Goal: Task Accomplishment & Management: Manage account settings

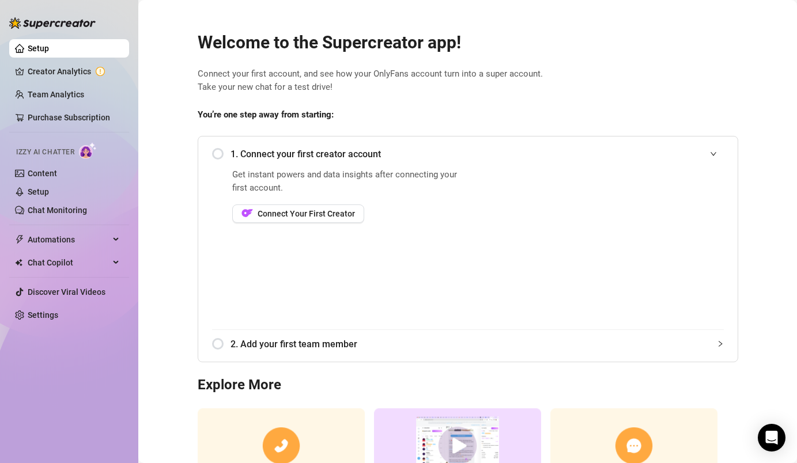
click at [503, 77] on span "Connect your first account, and see how your OnlyFans account turn into a super…" at bounding box center [468, 80] width 541 height 27
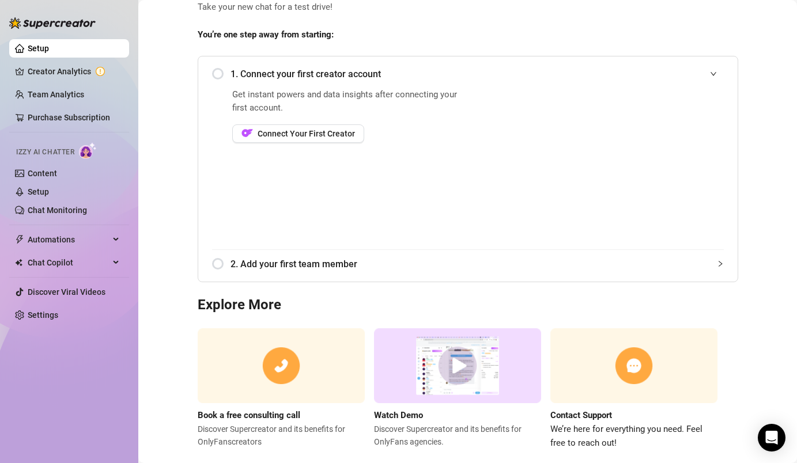
scroll to position [101, 0]
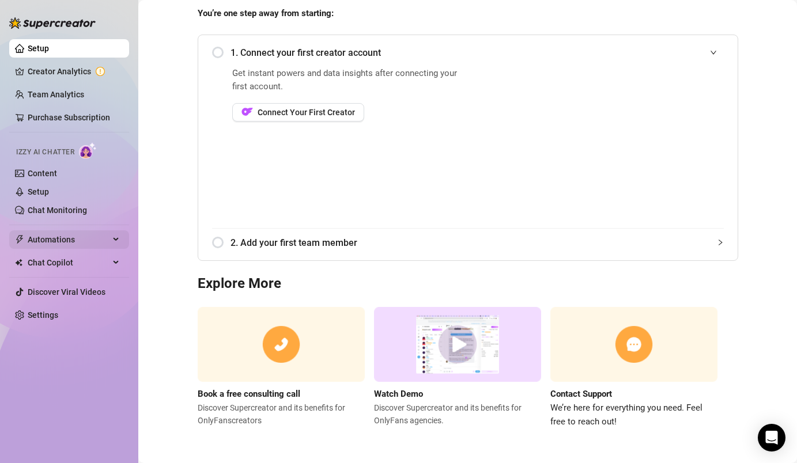
click at [88, 244] on span "Automations" at bounding box center [69, 240] width 82 height 18
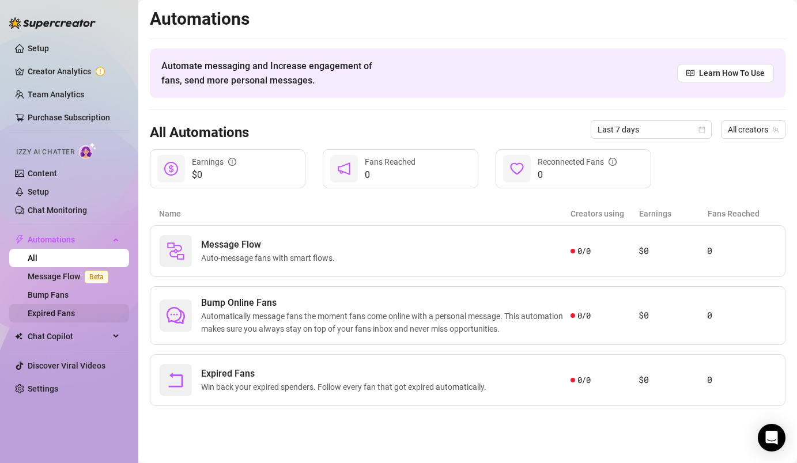
click at [61, 312] on link "Expired Fans" at bounding box center [51, 313] width 47 height 9
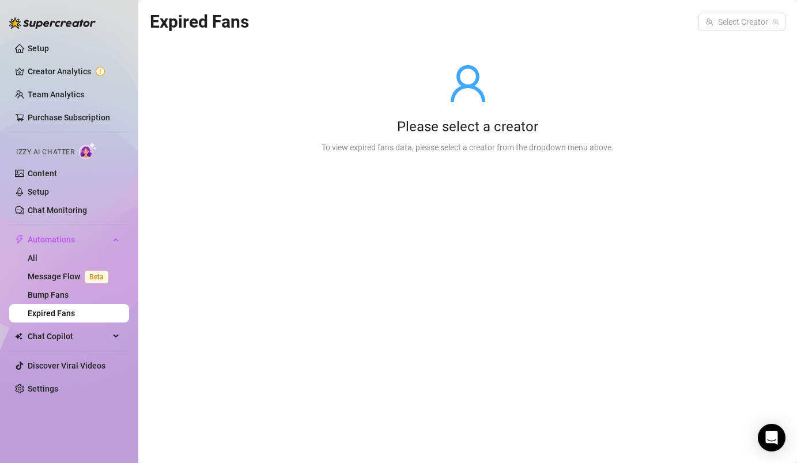
click at [493, 138] on div "Please select a creator To view expired fans data, please select a creator from…" at bounding box center [467, 108] width 329 height 146
click at [736, 20] on input "search" at bounding box center [736, 21] width 63 height 17
click at [61, 278] on link "Message Flow Beta" at bounding box center [70, 276] width 85 height 9
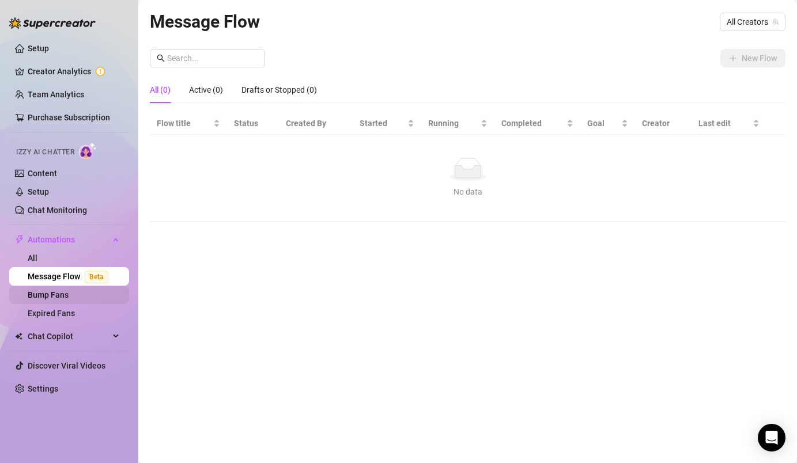
click at [56, 290] on link "Bump Fans" at bounding box center [48, 294] width 41 height 9
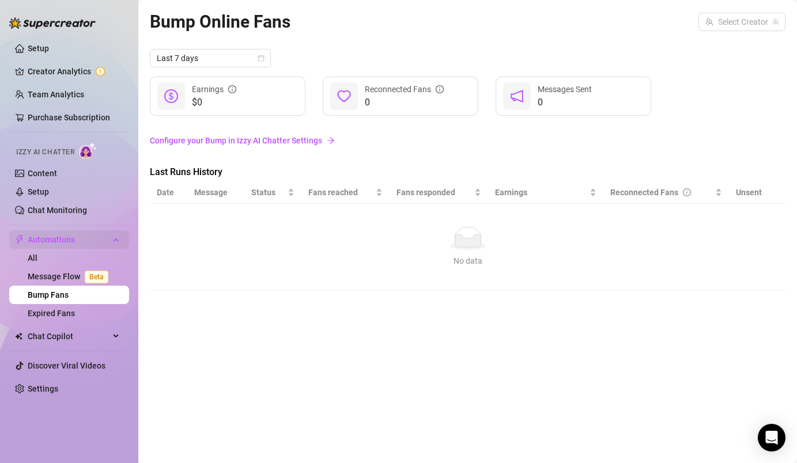
click at [54, 247] on span "Automations" at bounding box center [69, 240] width 82 height 18
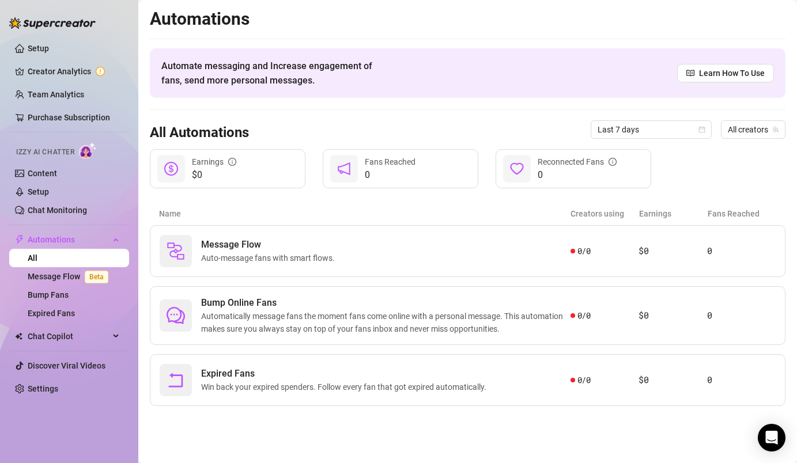
click at [37, 254] on link "All" at bounding box center [33, 258] width 10 height 9
click at [47, 53] on link "Setup" at bounding box center [38, 48] width 21 height 9
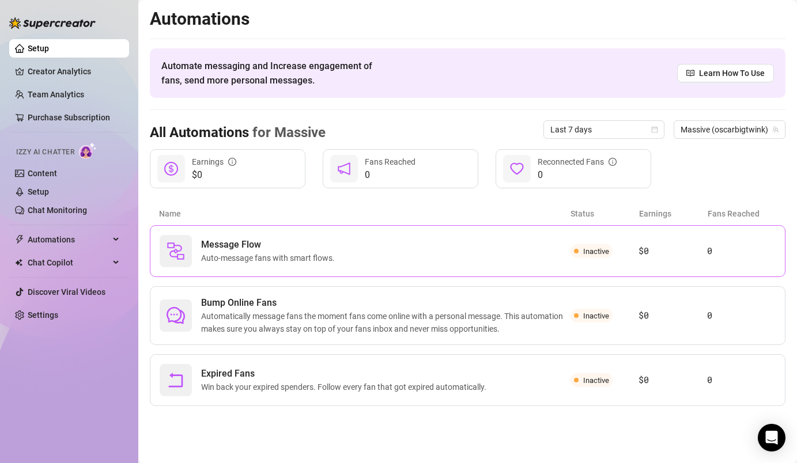
click at [327, 266] on div "Message Flow Auto-message fans with smart flows." at bounding box center [365, 251] width 411 height 32
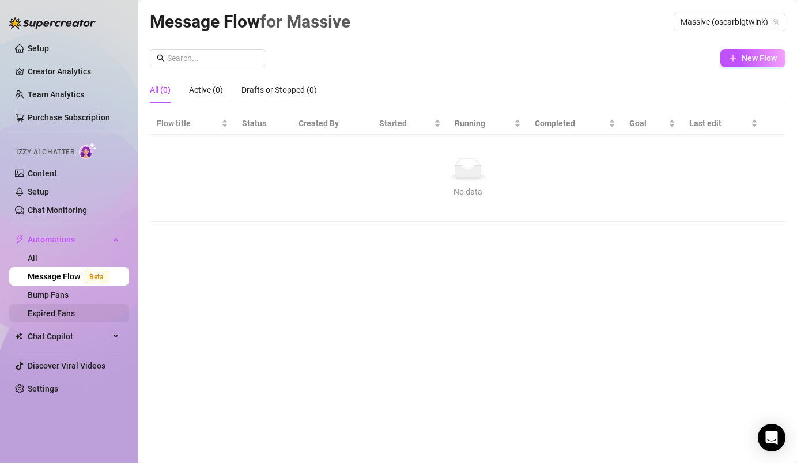
click at [75, 309] on link "Expired Fans" at bounding box center [51, 313] width 47 height 9
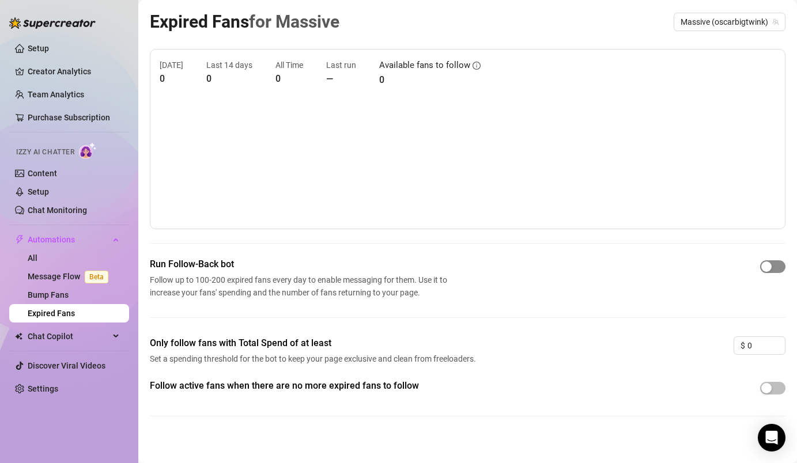
click at [770, 267] on div "button" at bounding box center [766, 267] width 10 height 10
click at [116, 338] on div "Chat Copilot" at bounding box center [69, 336] width 120 height 18
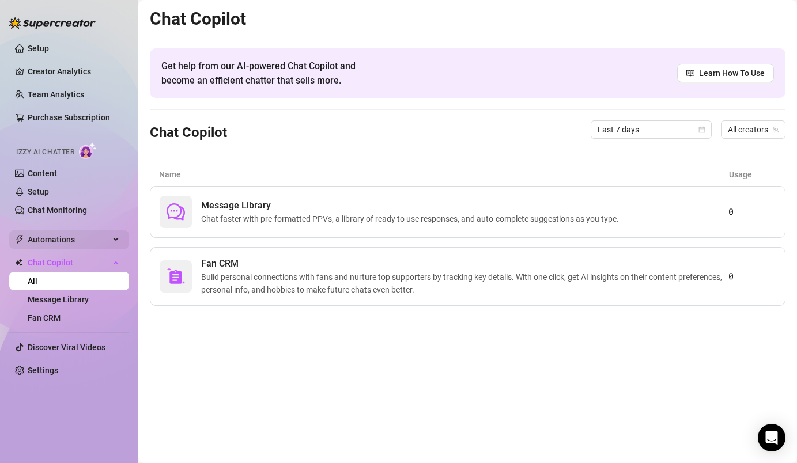
click at [66, 238] on span "Automations" at bounding box center [69, 240] width 82 height 18
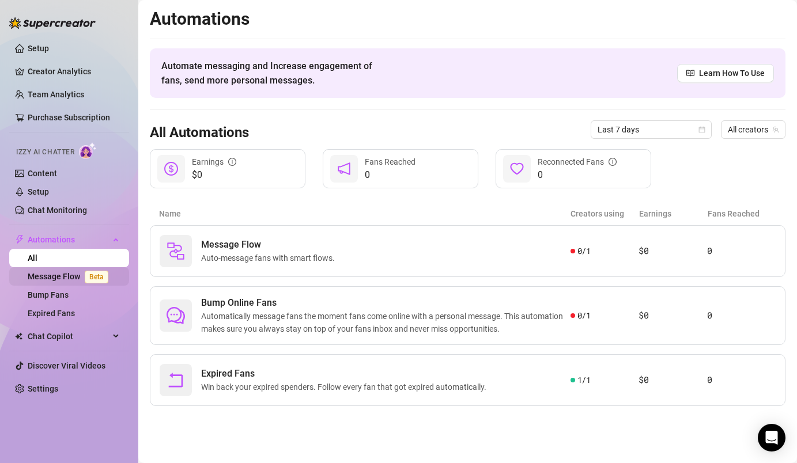
click at [65, 279] on link "Message Flow Beta" at bounding box center [70, 276] width 85 height 9
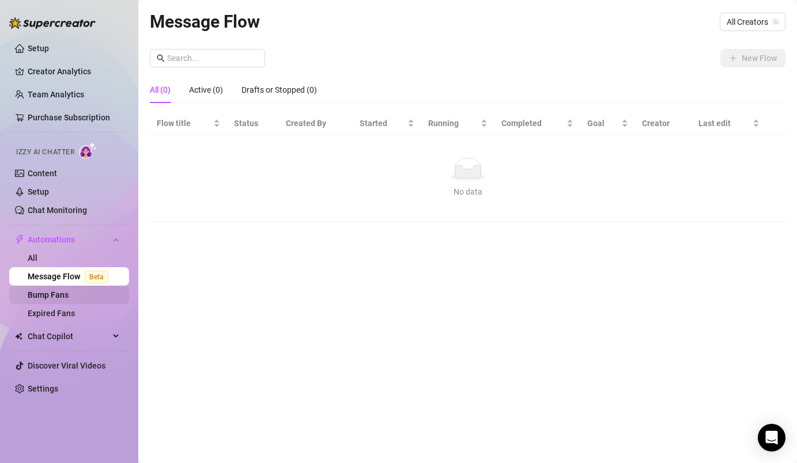
click at [61, 293] on link "Bump Fans" at bounding box center [48, 294] width 41 height 9
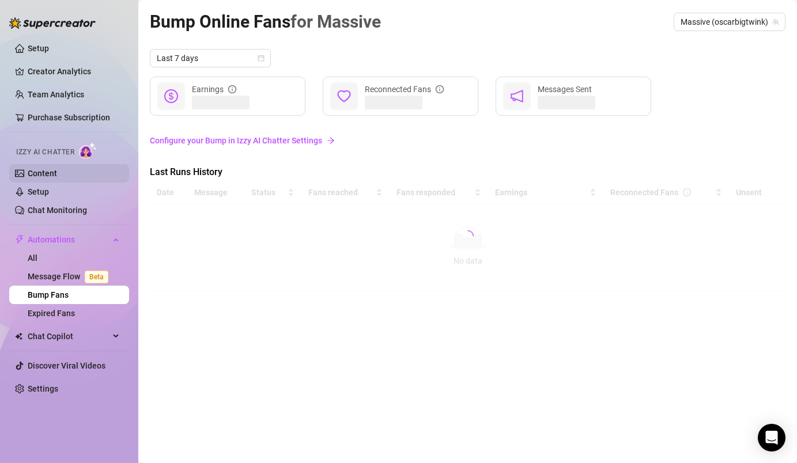
click at [56, 172] on link "Content" at bounding box center [42, 173] width 29 height 9
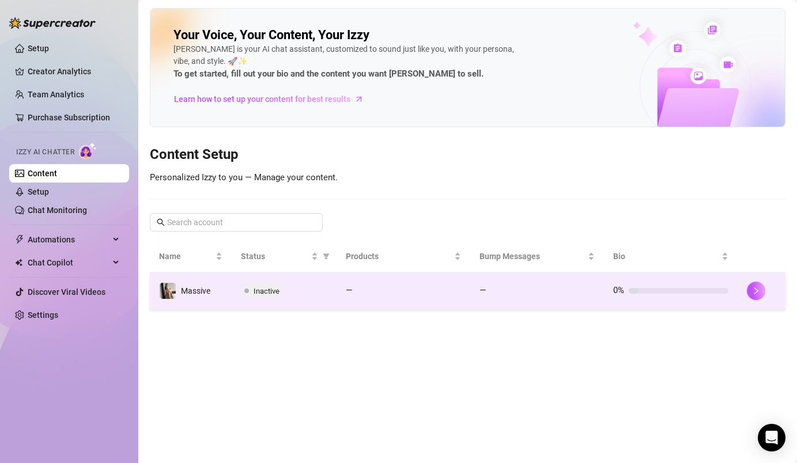
click at [246, 297] on span at bounding box center [246, 291] width 5 height 14
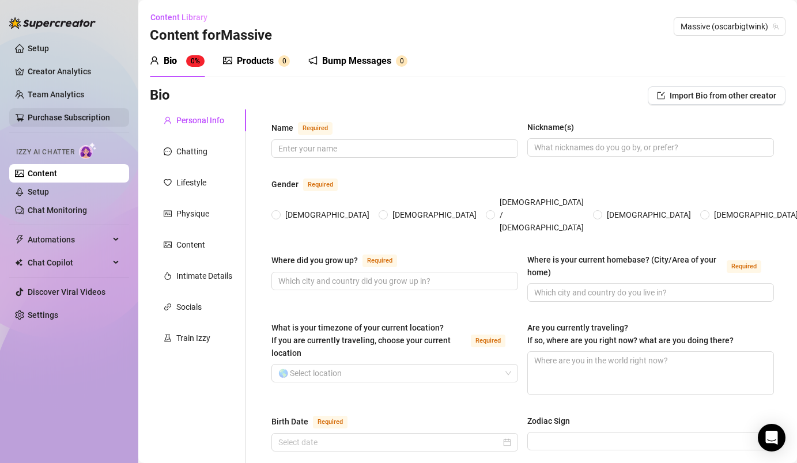
click at [92, 115] on link "Purchase Subscription" at bounding box center [69, 117] width 82 height 9
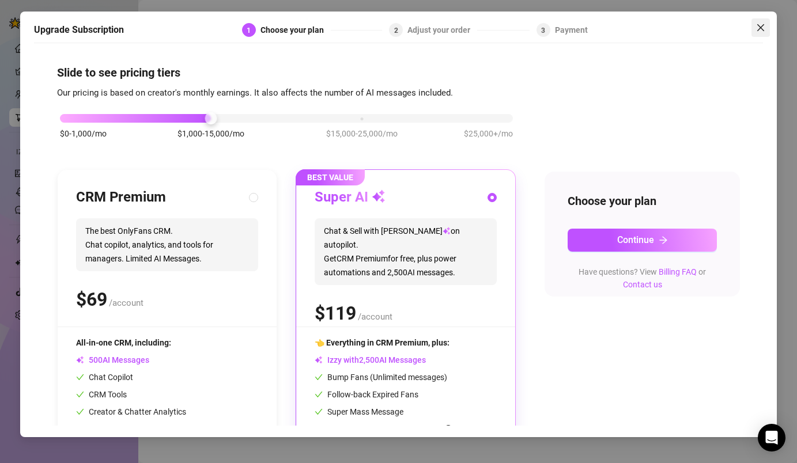
click at [764, 23] on icon "close" at bounding box center [760, 27] width 9 height 9
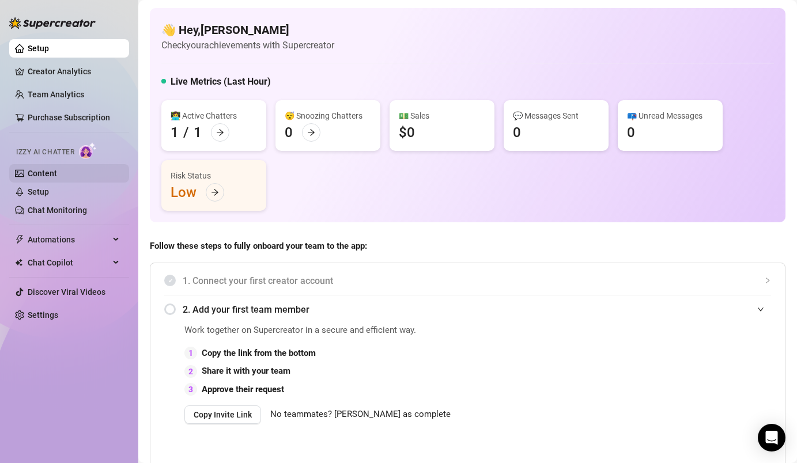
click at [57, 178] on link "Content" at bounding box center [42, 173] width 29 height 9
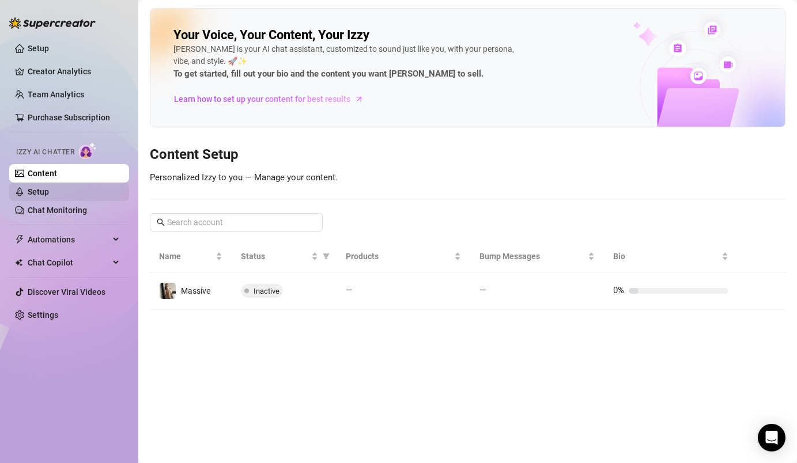
click at [49, 187] on link "Setup" at bounding box center [38, 191] width 21 height 9
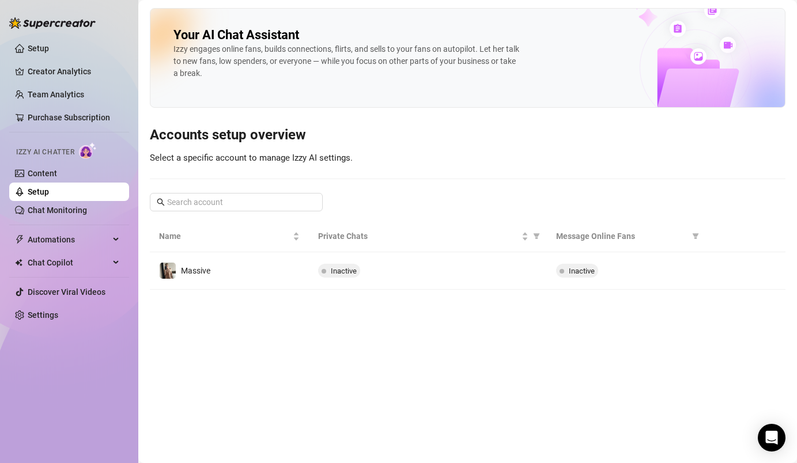
click at [49, 197] on link "Setup" at bounding box center [38, 191] width 21 height 9
click at [65, 206] on link "Chat Monitoring" at bounding box center [57, 210] width 59 height 9
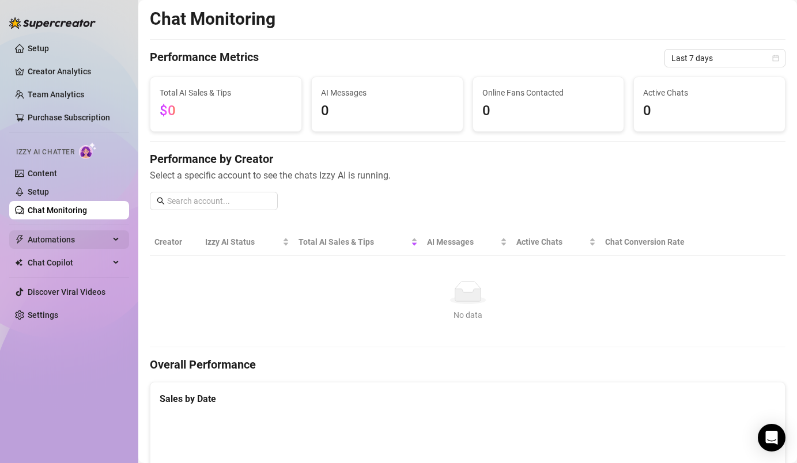
click at [56, 240] on span "Automations" at bounding box center [69, 240] width 82 height 18
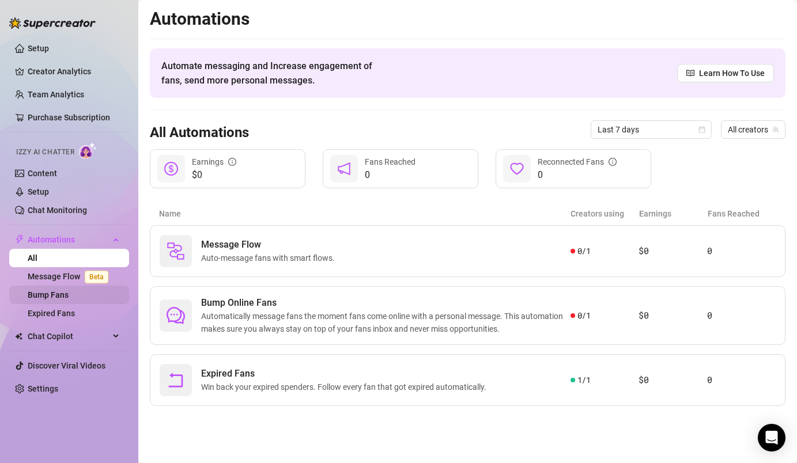
click at [43, 297] on link "Bump Fans" at bounding box center [48, 294] width 41 height 9
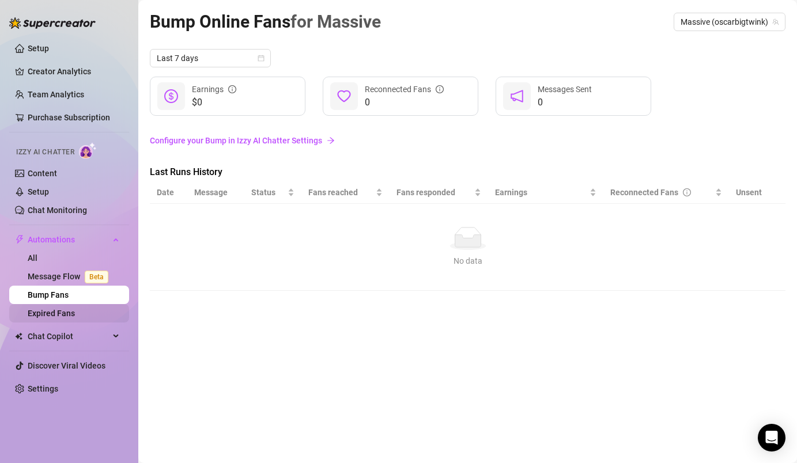
click at [43, 314] on link "Expired Fans" at bounding box center [51, 313] width 47 height 9
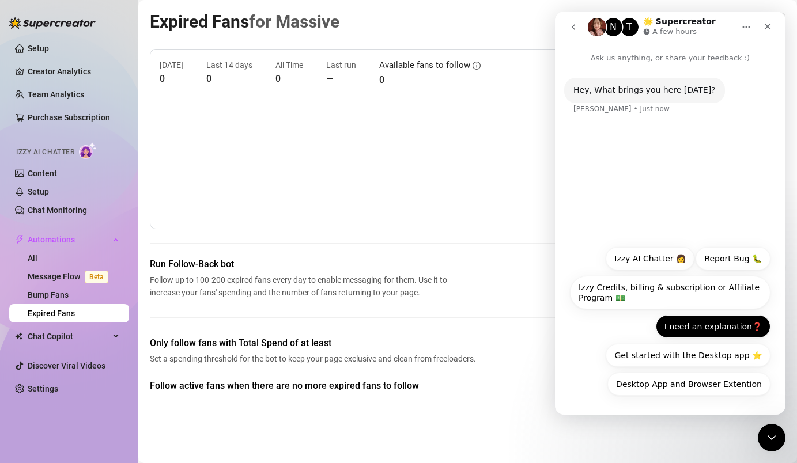
click at [736, 330] on button "I need an explanation❓" at bounding box center [713, 326] width 115 height 23
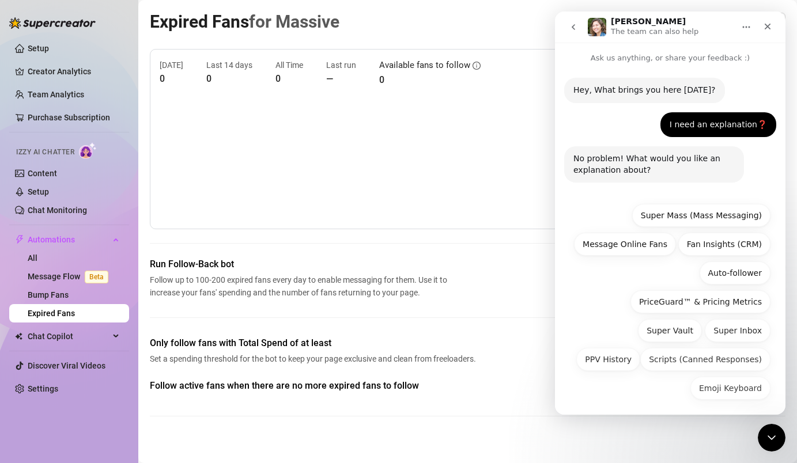
scroll to position [4, 0]
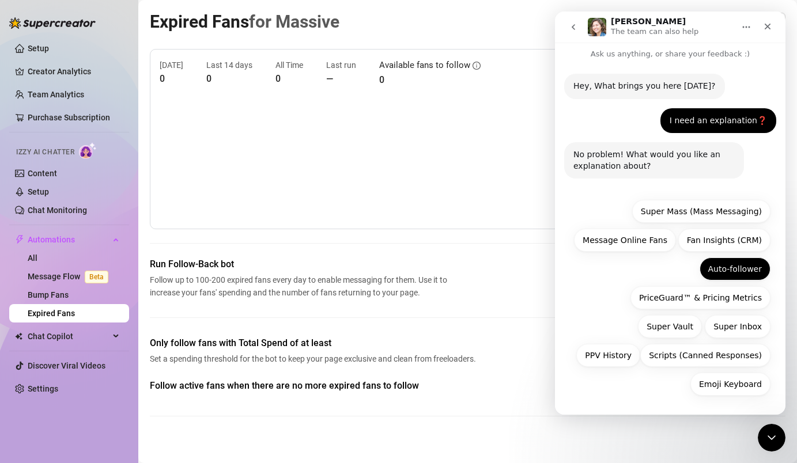
click at [739, 263] on button "Auto-follower" at bounding box center [735, 269] width 71 height 23
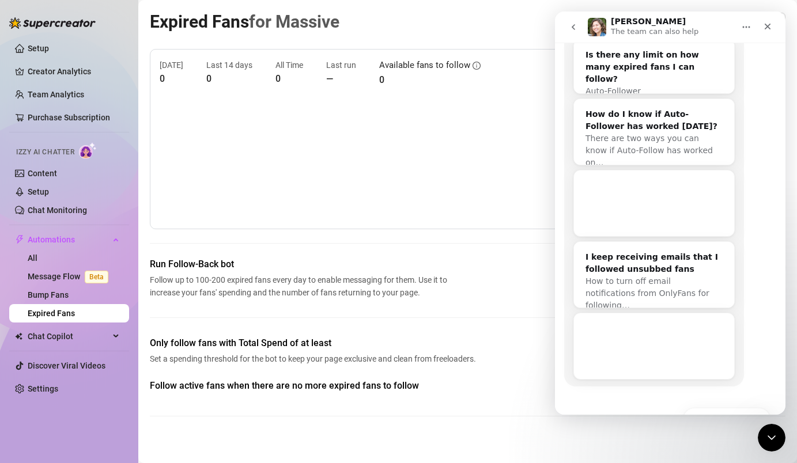
scroll to position [346, 0]
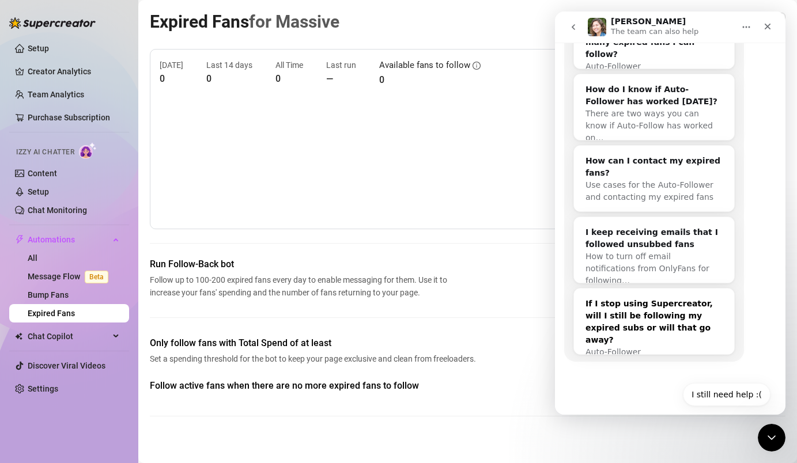
click at [648, 300] on div "If I stop using Supercreator, will I still be following my expired subs or will…" at bounding box center [654, 322] width 137 height 48
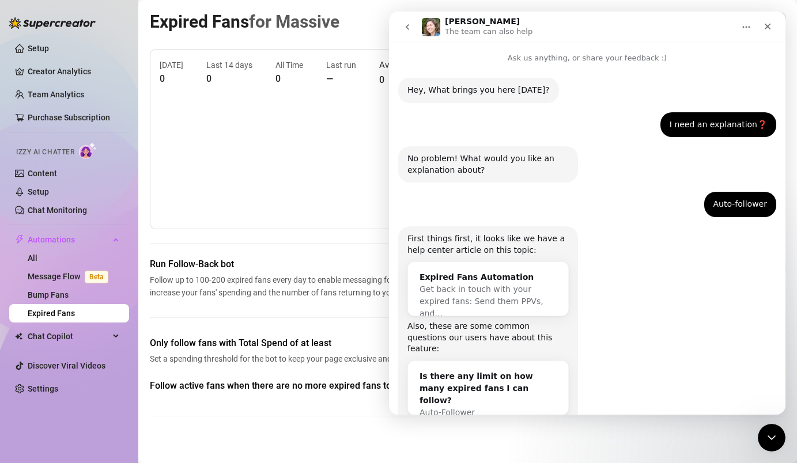
scroll to position [0, 0]
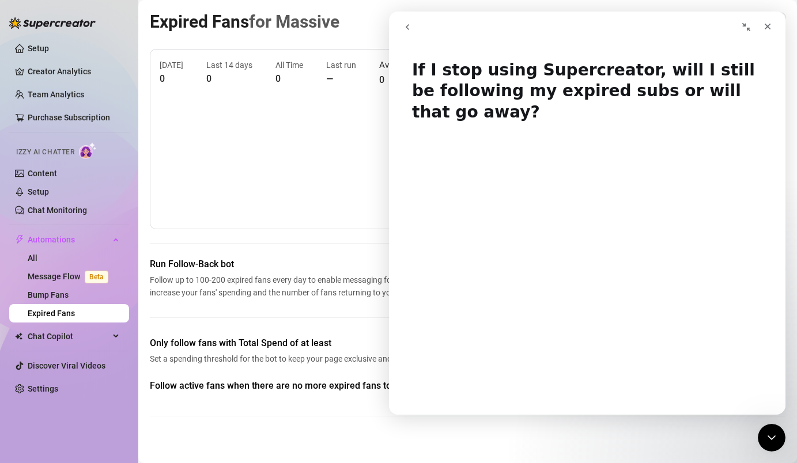
click at [413, 27] on button "go back" at bounding box center [407, 27] width 22 height 22
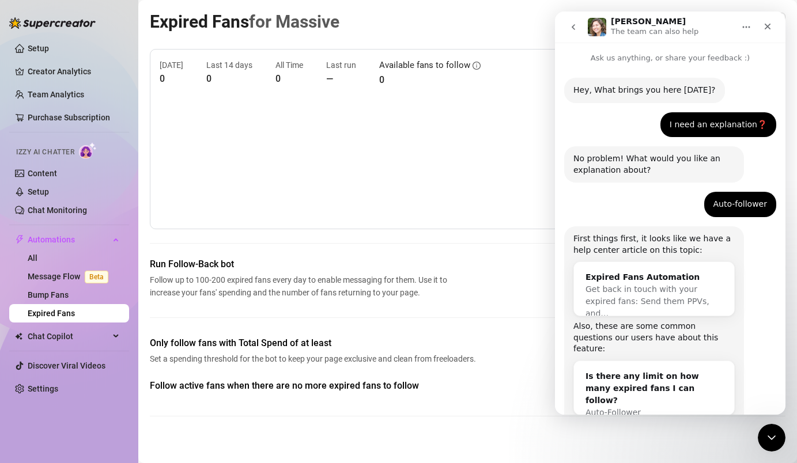
scroll to position [346, 0]
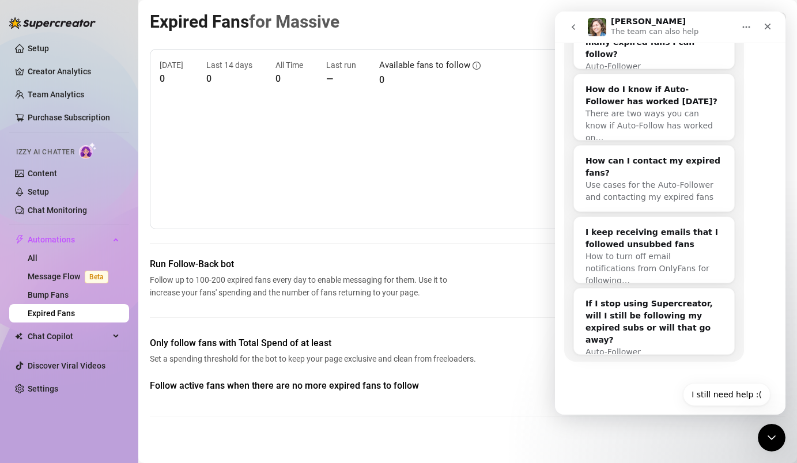
drag, startPoint x: 671, startPoint y: 151, endPoint x: 743, endPoint y: 76, distance: 103.9
click at [743, 76] on div "First things first, it looks like we have a help center article on this topic: …" at bounding box center [654, 121] width 180 height 482
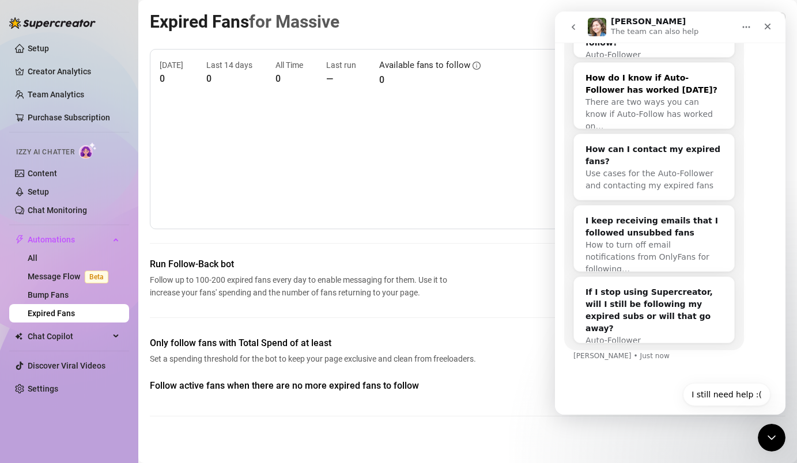
click at [705, 72] on div "How do I know if Auto-Follower has worked [DATE]?" at bounding box center [654, 84] width 137 height 24
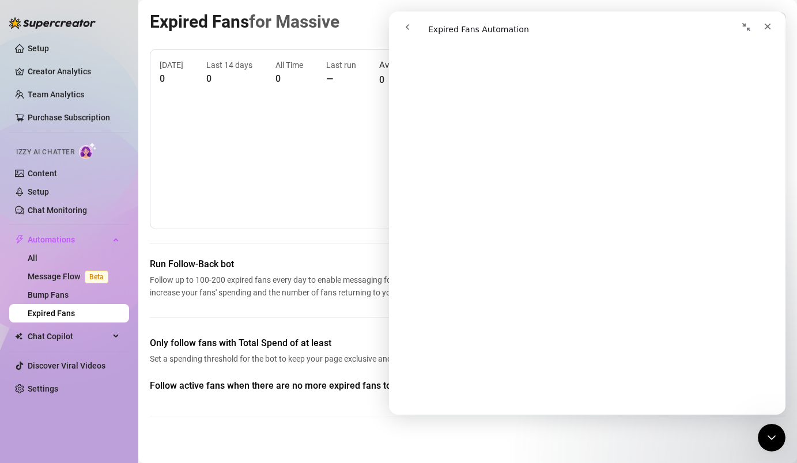
scroll to position [298, 0]
click at [345, 240] on div "[DATE] 0 Last 14 days 0 All Time 0 Last run — Available fans to follow 0 Run Fo…" at bounding box center [468, 242] width 636 height 386
click at [771, 24] on icon "Close" at bounding box center [767, 26] width 9 height 9
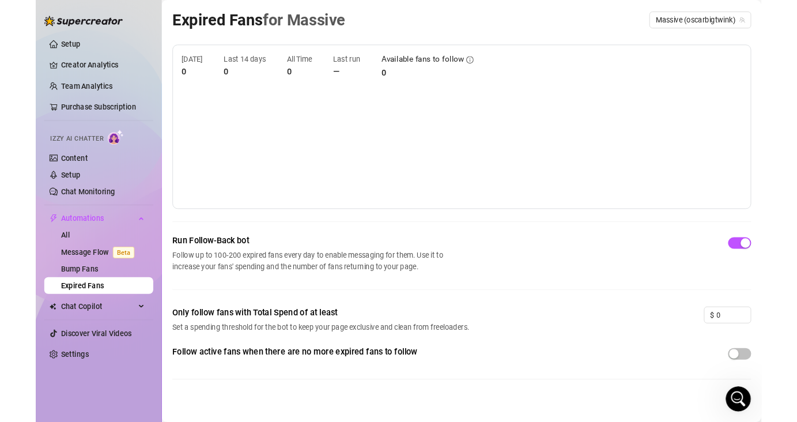
scroll to position [0, 0]
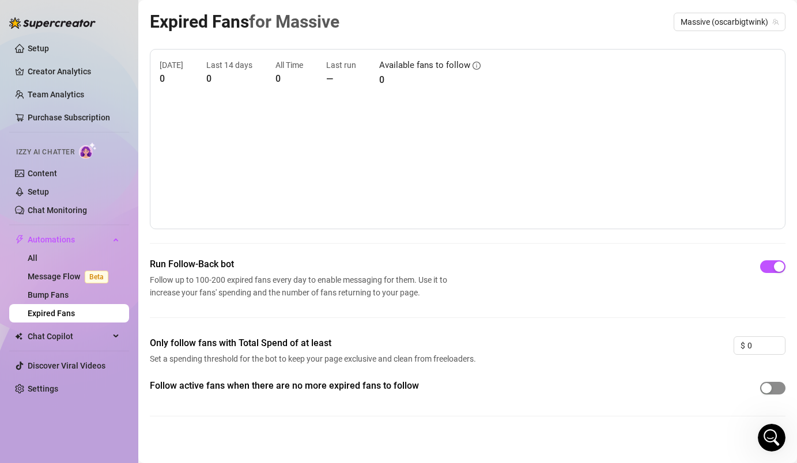
click at [773, 386] on span "button" at bounding box center [772, 388] width 25 height 13
click at [474, 63] on icon "info-circle" at bounding box center [477, 66] width 8 height 8
click at [69, 300] on link "Bump Fans" at bounding box center [48, 294] width 41 height 9
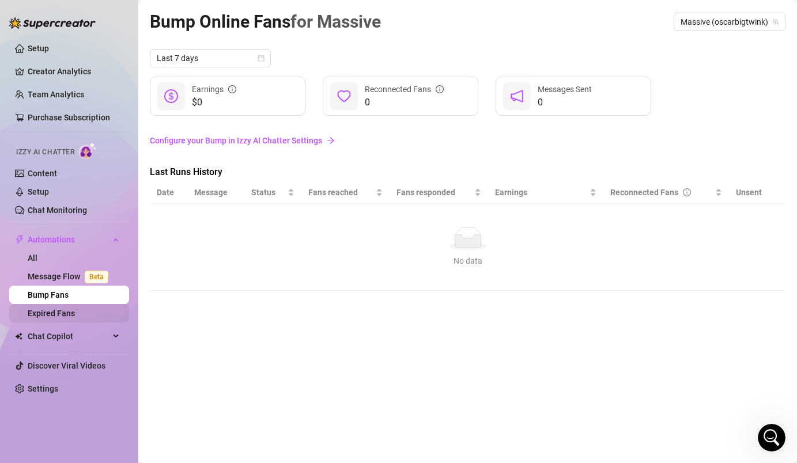
click at [70, 309] on link "Expired Fans" at bounding box center [51, 313] width 47 height 9
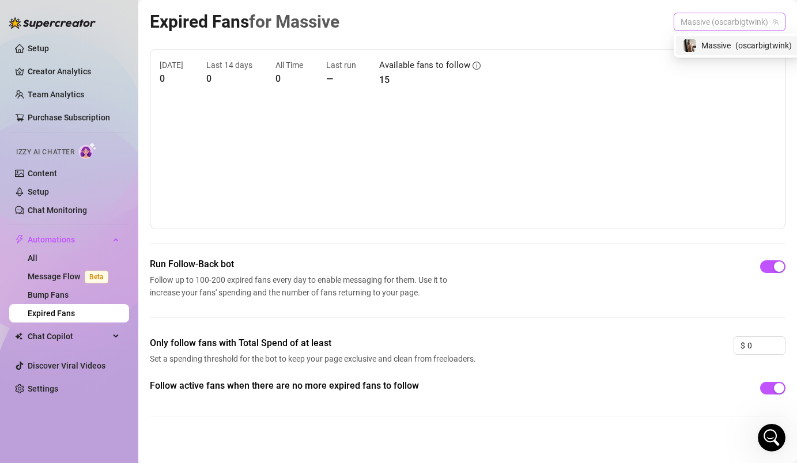
click at [727, 21] on span "Massive (oscarbigtwink)" at bounding box center [730, 21] width 98 height 17
click at [720, 43] on span "( oscarbigtwink )" at bounding box center [748, 45] width 56 height 13
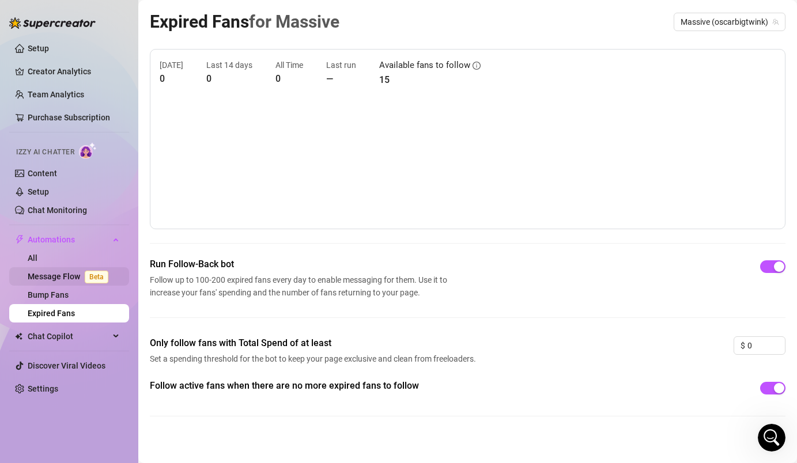
click at [36, 278] on link "Message Flow Beta" at bounding box center [70, 276] width 85 height 9
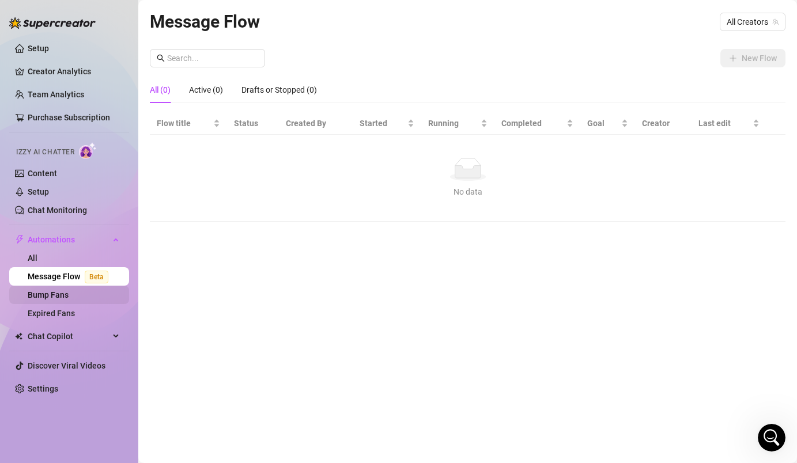
click at [43, 294] on link "Bump Fans" at bounding box center [48, 294] width 41 height 9
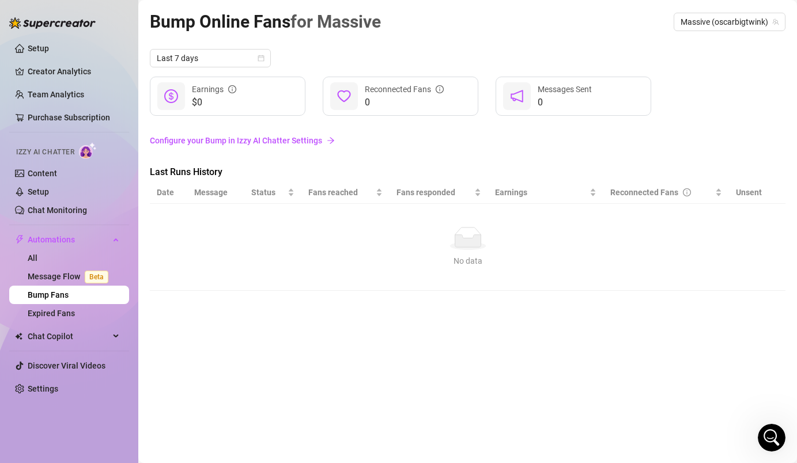
click at [47, 150] on span "Izzy AI Chatter" at bounding box center [45, 152] width 58 height 11
click at [87, 150] on img at bounding box center [88, 150] width 18 height 17
click at [41, 175] on link "Content" at bounding box center [42, 173] width 29 height 9
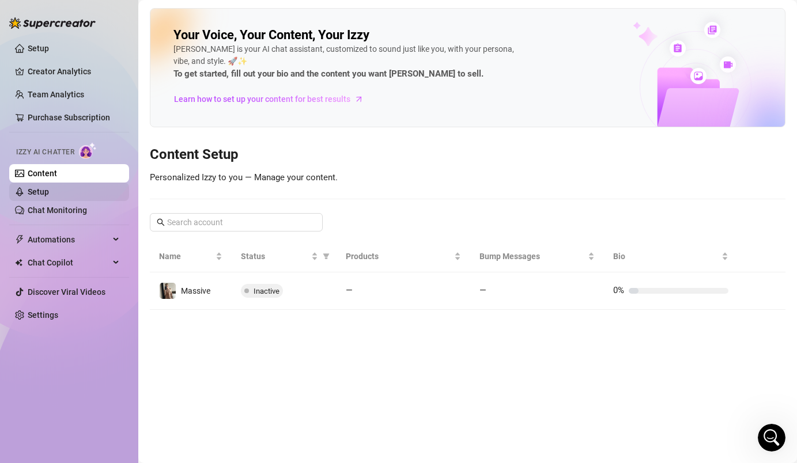
click at [44, 187] on link "Setup" at bounding box center [38, 191] width 21 height 9
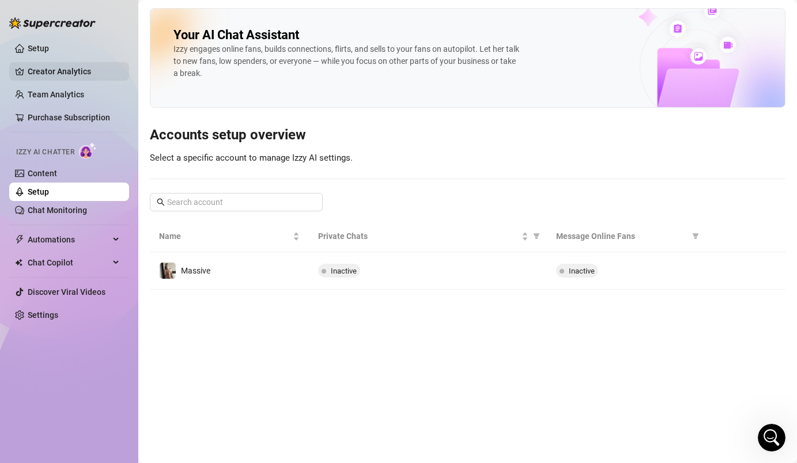
click at [46, 73] on link "Creator Analytics" at bounding box center [74, 71] width 92 height 18
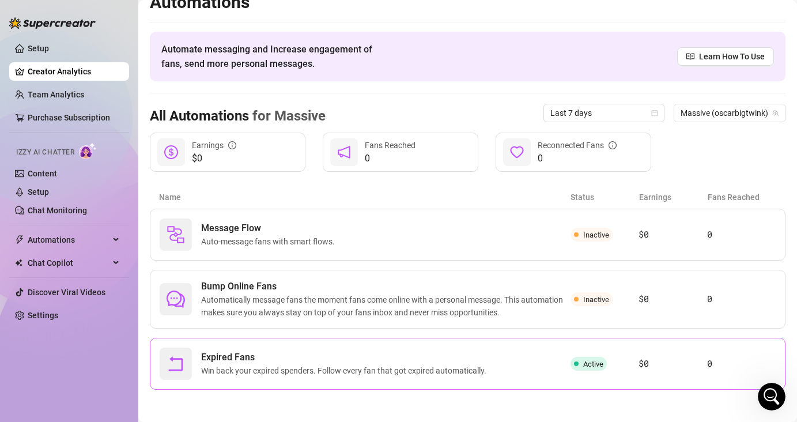
scroll to position [19, 0]
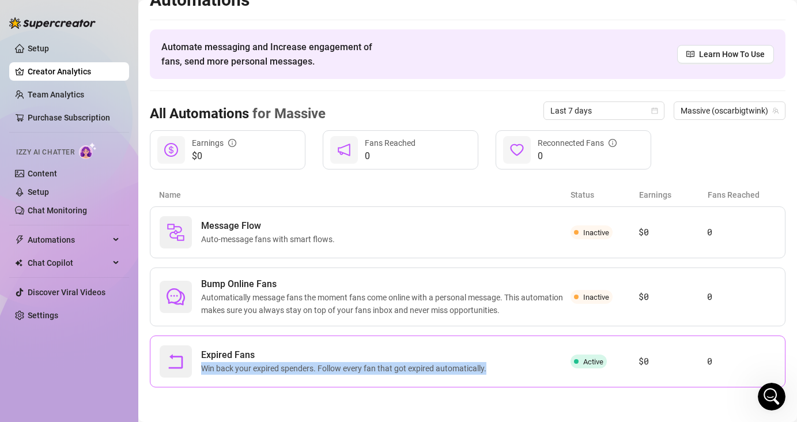
drag, startPoint x: 560, startPoint y: 371, endPoint x: 519, endPoint y: 368, distance: 41.6
click at [519, 368] on div "Expired Fans Win back your expired spenders. Follow every fan that got expired …" at bounding box center [365, 361] width 411 height 32
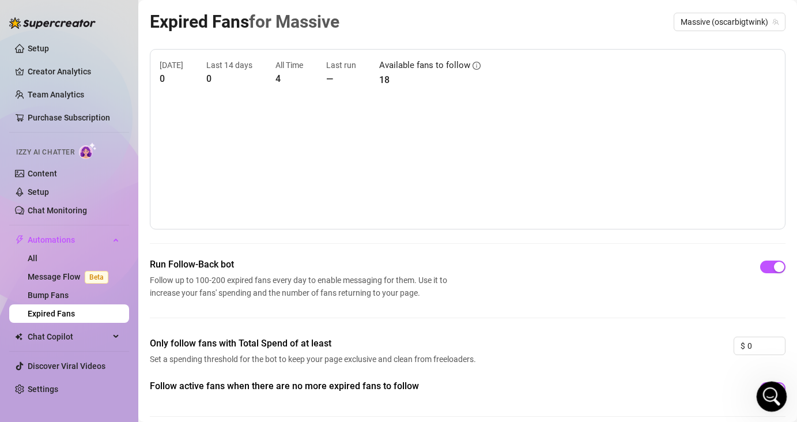
click at [776, 388] on div "Open Intercom Messenger" at bounding box center [770, 395] width 38 height 38
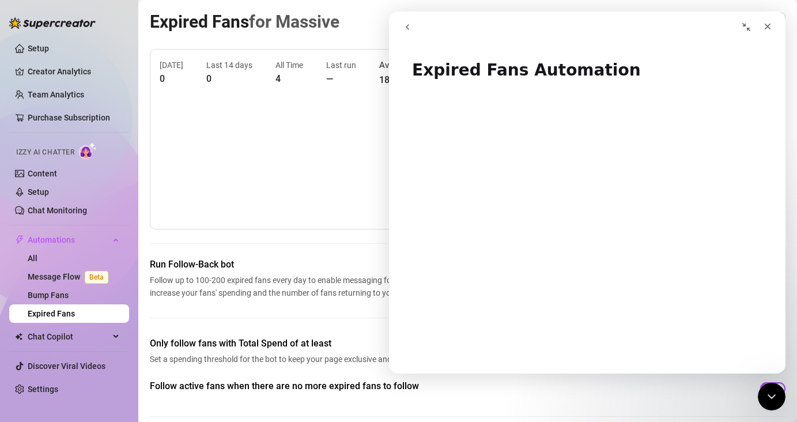
click at [405, 28] on icon "go back" at bounding box center [407, 26] width 9 height 9
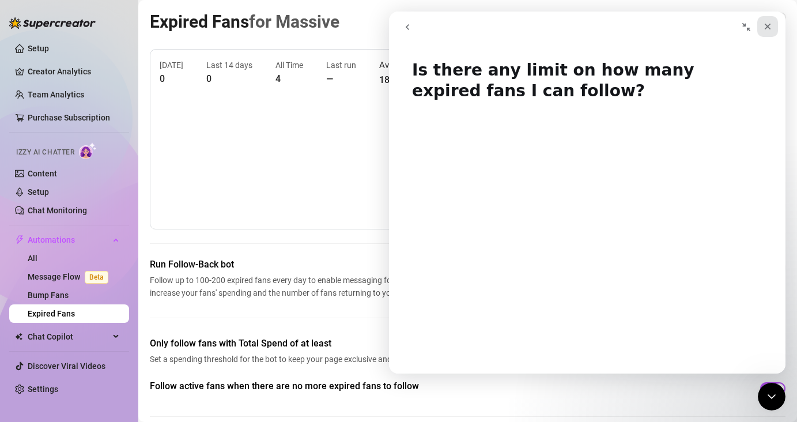
click at [768, 26] on icon "Close" at bounding box center [768, 27] width 6 height 6
click at [745, 22] on icon "Collapse window" at bounding box center [746, 26] width 9 height 9
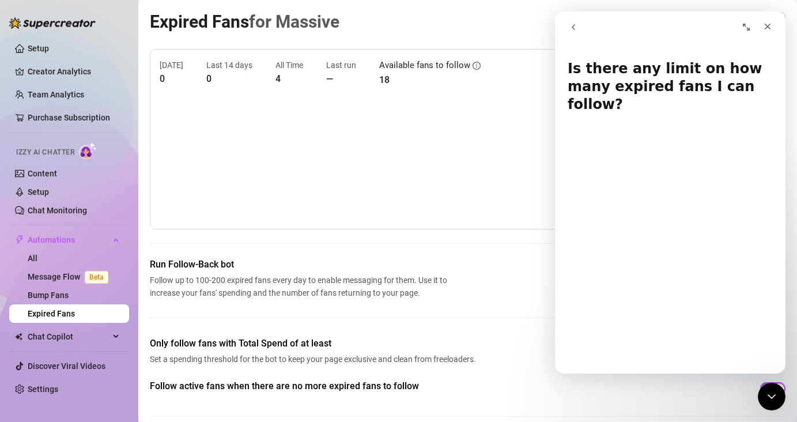
click at [745, 22] on icon "Expand window" at bounding box center [746, 26] width 9 height 9
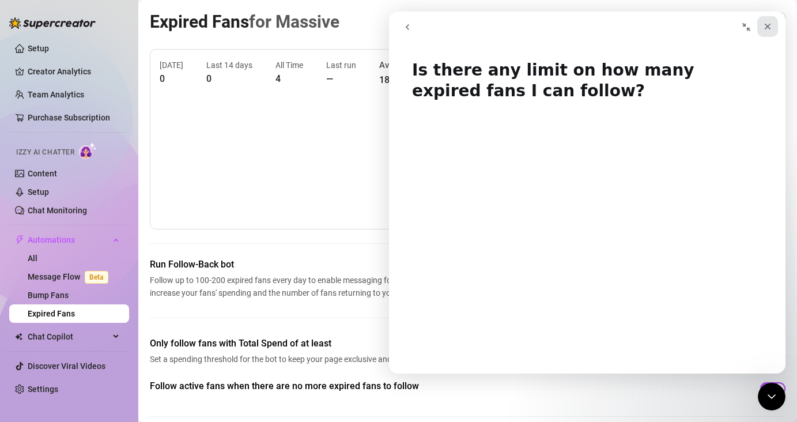
click at [772, 27] on div "Close" at bounding box center [767, 26] width 21 height 21
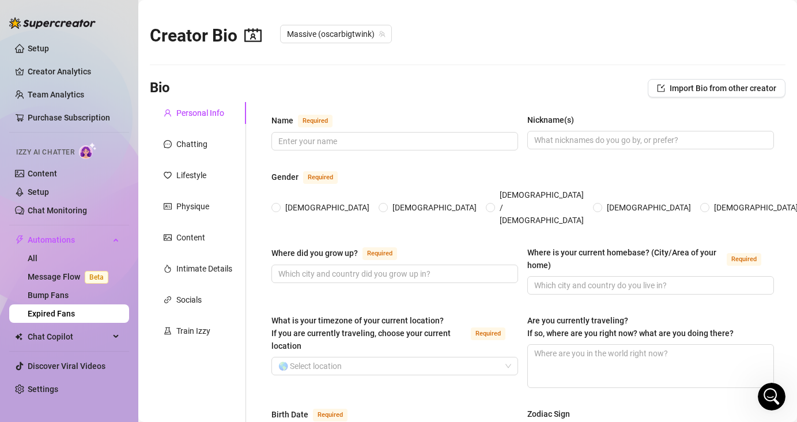
click at [69, 314] on link "Expired Fans" at bounding box center [51, 313] width 47 height 9
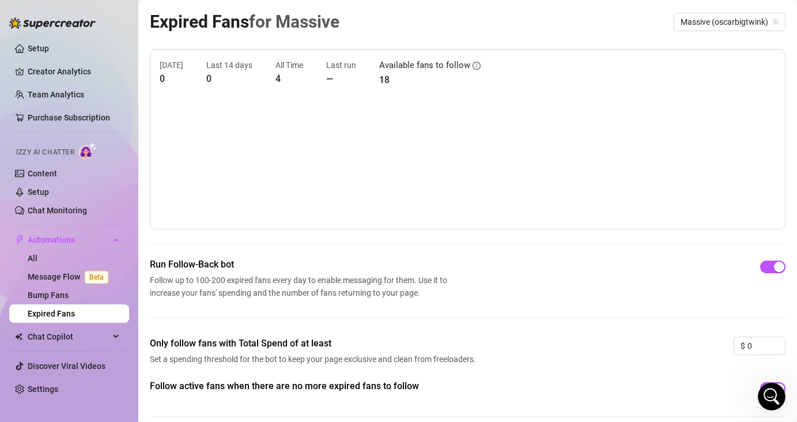
click at [529, 266] on div "Run Follow-Back bot Follow up to 100-200 expired fans every day to enable messa…" at bounding box center [468, 278] width 636 height 41
click at [49, 52] on link "Setup" at bounding box center [38, 48] width 21 height 9
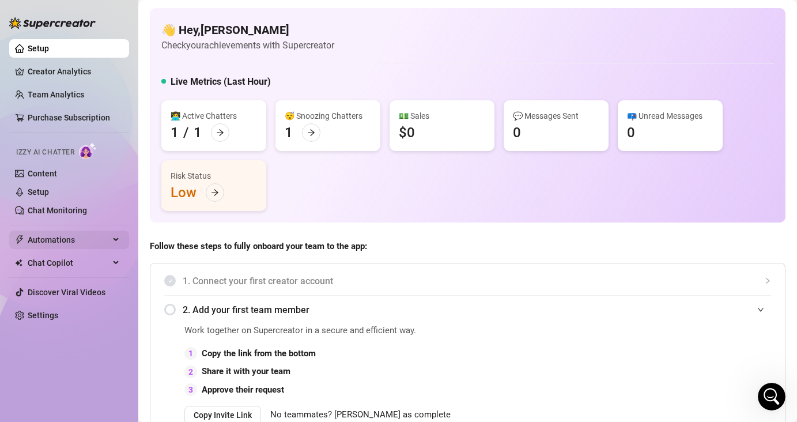
click at [58, 232] on span "Automations" at bounding box center [69, 240] width 82 height 18
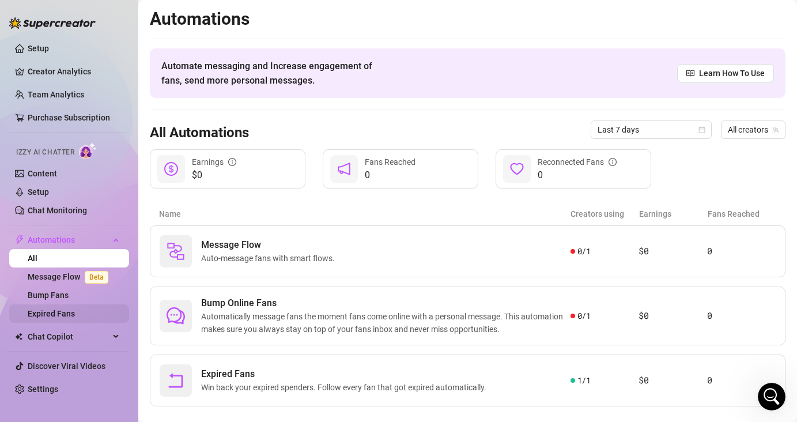
click at [54, 309] on link "Expired Fans" at bounding box center [51, 313] width 47 height 9
